Goal: Entertainment & Leisure: Consume media (video, audio)

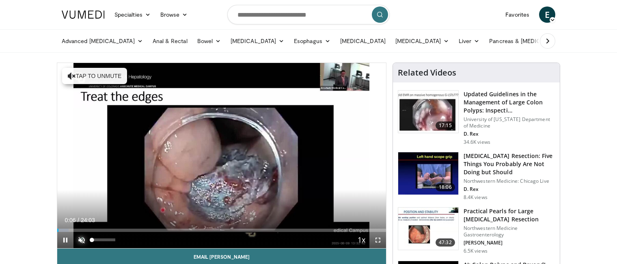
click at [82, 239] on span "Video Player" at bounding box center [81, 240] width 16 height 16
click at [106, 239] on video-js "**********" at bounding box center [221, 155] width 329 height 185
click at [104, 240] on div "53%" at bounding box center [103, 239] width 23 height 3
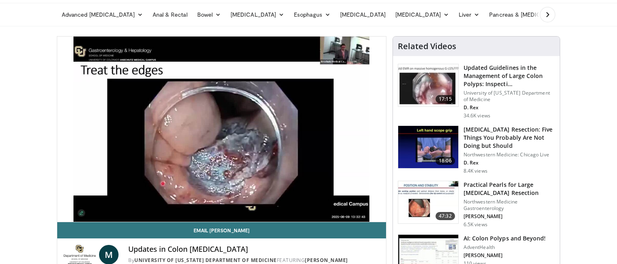
scroll to position [38, 0]
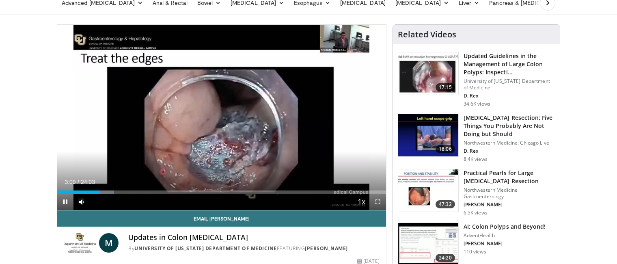
click at [97, 194] on div "Current Time 3:09 / Duration 24:03 Pause Skip Backward Skip Forward Mute 63% Lo…" at bounding box center [221, 202] width 329 height 16
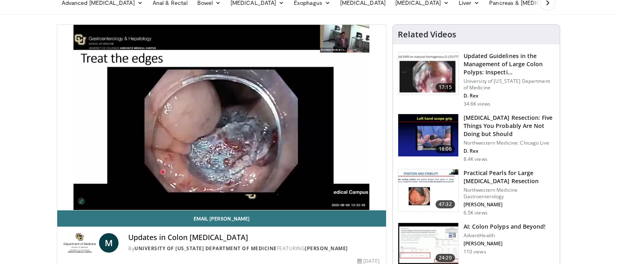
click at [66, 202] on video-js "**********" at bounding box center [221, 117] width 329 height 185
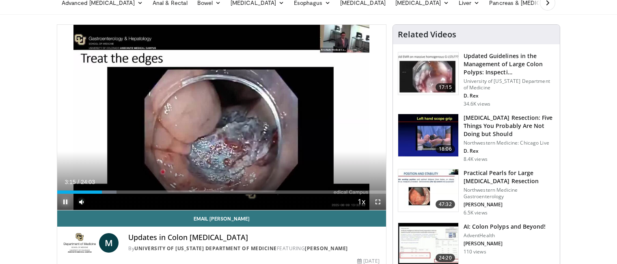
click at [66, 202] on span "Video Player" at bounding box center [65, 202] width 16 height 16
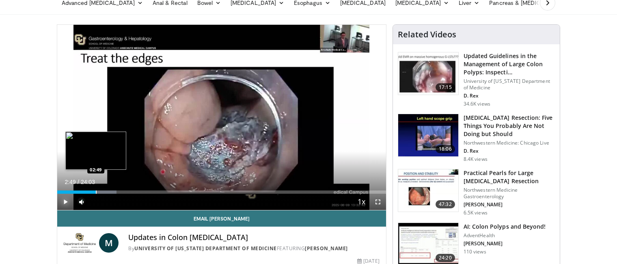
click at [96, 191] on div "Progress Bar" at bounding box center [96, 191] width 1 height 3
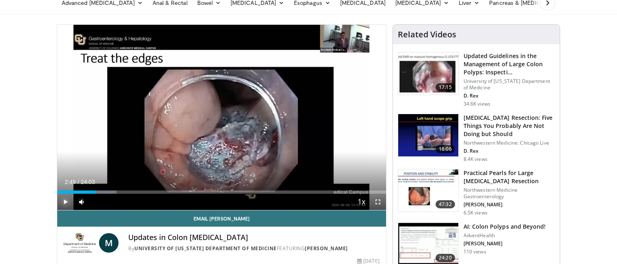
click at [67, 199] on span "Video Player" at bounding box center [65, 202] width 16 height 16
click at [68, 200] on span "Video Player" at bounding box center [65, 202] width 16 height 16
click at [67, 201] on span "Video Player" at bounding box center [65, 202] width 16 height 16
click at [66, 201] on span "Video Player" at bounding box center [65, 202] width 16 height 16
click at [65, 200] on span "Video Player" at bounding box center [65, 202] width 16 height 16
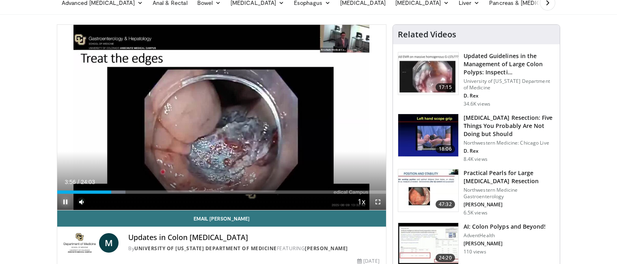
click at [67, 199] on span "Video Player" at bounding box center [65, 202] width 16 height 16
click at [65, 200] on span "Video Player" at bounding box center [65, 202] width 16 height 16
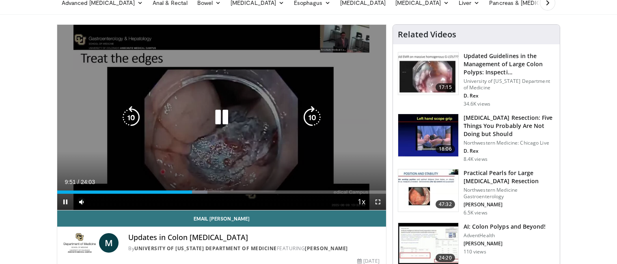
click at [131, 118] on icon "Video Player" at bounding box center [131, 117] width 23 height 23
click at [138, 115] on icon "Video Player" at bounding box center [131, 117] width 23 height 23
click at [131, 117] on icon "Video Player" at bounding box center [131, 117] width 23 height 23
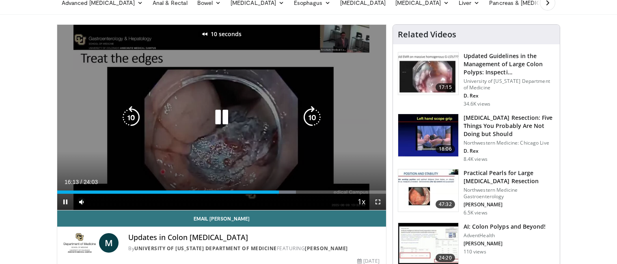
click at [131, 116] on icon "Video Player" at bounding box center [131, 117] width 23 height 23
click at [135, 118] on icon "Video Player" at bounding box center [131, 117] width 23 height 23
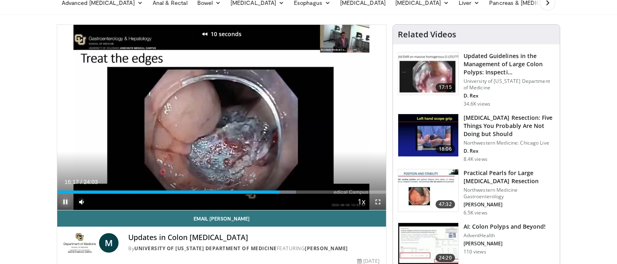
click at [65, 201] on span "Video Player" at bounding box center [65, 202] width 16 height 16
click at [64, 200] on span "Video Player" at bounding box center [65, 202] width 16 height 16
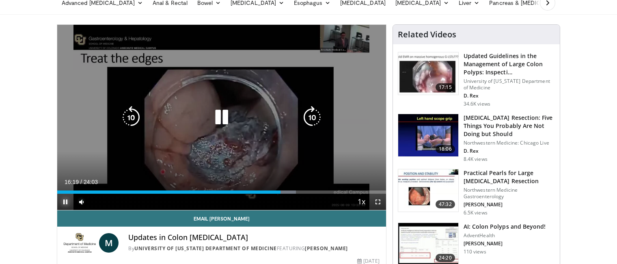
click at [63, 200] on span "Video Player" at bounding box center [65, 202] width 16 height 16
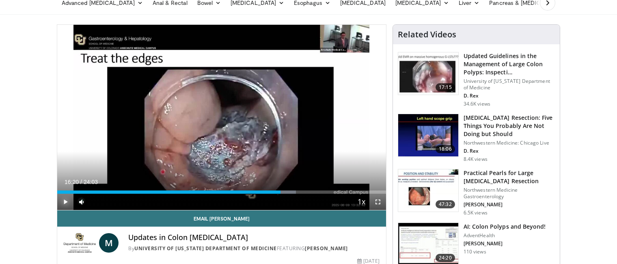
click at [65, 199] on span "Video Player" at bounding box center [65, 202] width 16 height 16
click at [64, 201] on span "Video Player" at bounding box center [65, 202] width 16 height 16
click at [67, 202] on span "Video Player" at bounding box center [65, 202] width 16 height 16
click at [66, 202] on span "Video Player" at bounding box center [65, 202] width 16 height 16
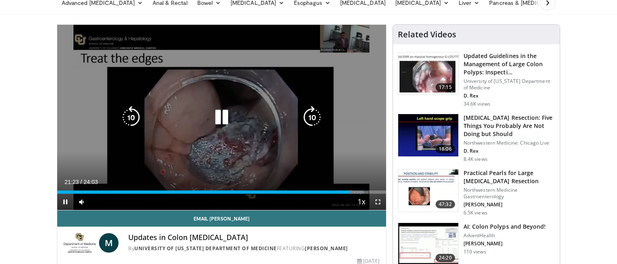
click at [133, 119] on icon "Video Player" at bounding box center [131, 117] width 23 height 23
click at [132, 114] on icon "Video Player" at bounding box center [131, 117] width 23 height 23
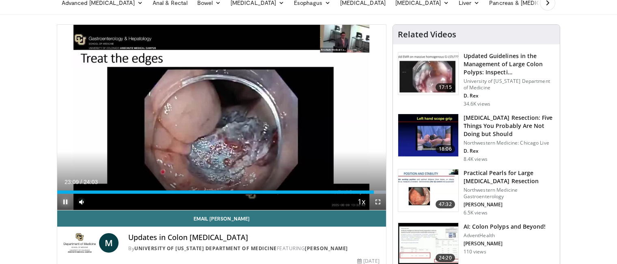
click at [65, 201] on span "Video Player" at bounding box center [65, 202] width 16 height 16
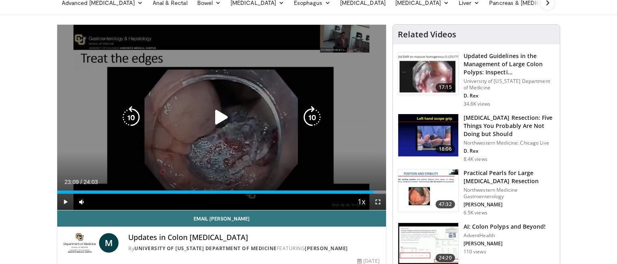
click at [221, 116] on icon "Video Player" at bounding box center [221, 117] width 23 height 23
click at [133, 116] on icon "Video Player" at bounding box center [131, 117] width 23 height 23
click at [130, 114] on icon "Video Player" at bounding box center [131, 117] width 23 height 23
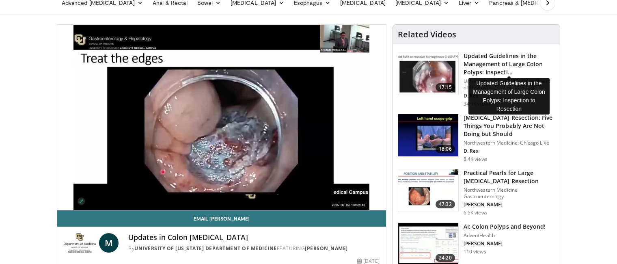
click at [505, 54] on h3 "Updated Guidelines in the Management of Large Colon Polyps: Inspecti…" at bounding box center [508, 64] width 91 height 24
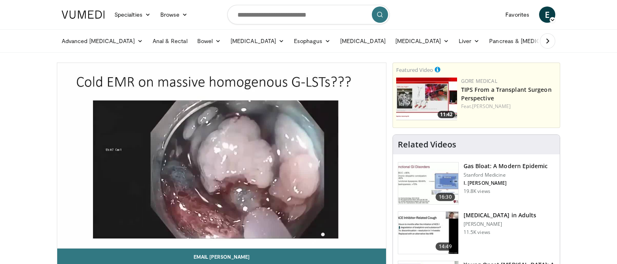
click at [67, 239] on video-js "**********" at bounding box center [221, 155] width 329 height 185
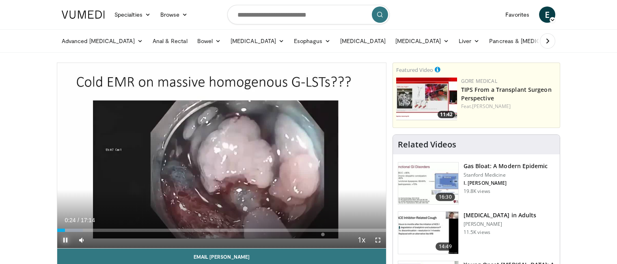
click at [65, 239] on span "Video Player" at bounding box center [65, 240] width 16 height 16
